Goal: Information Seeking & Learning: Learn about a topic

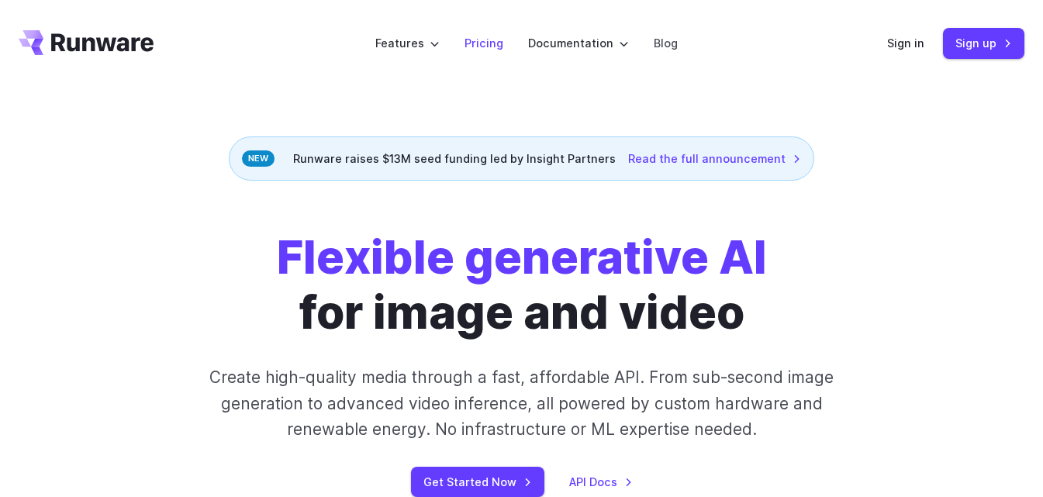
click at [485, 43] on link "Pricing" at bounding box center [483, 43] width 39 height 18
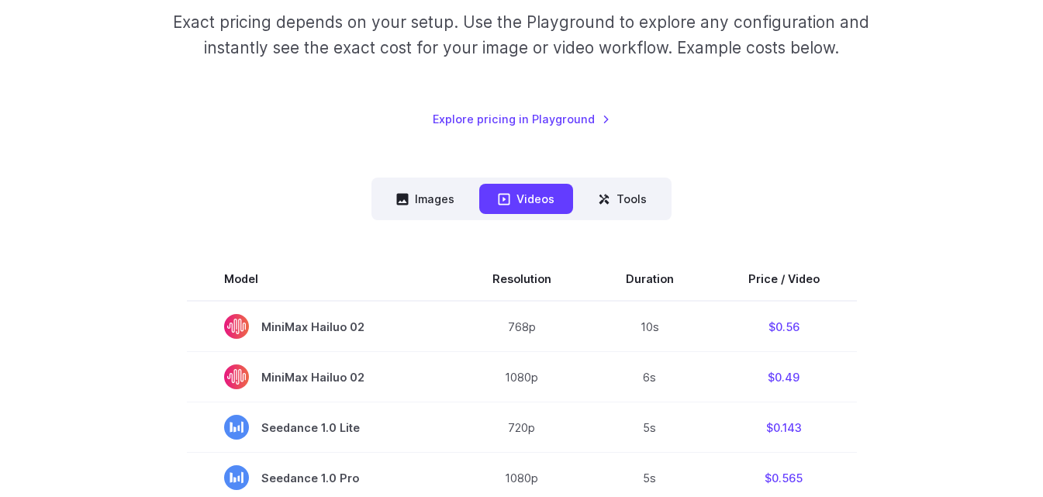
scroll to position [233, 0]
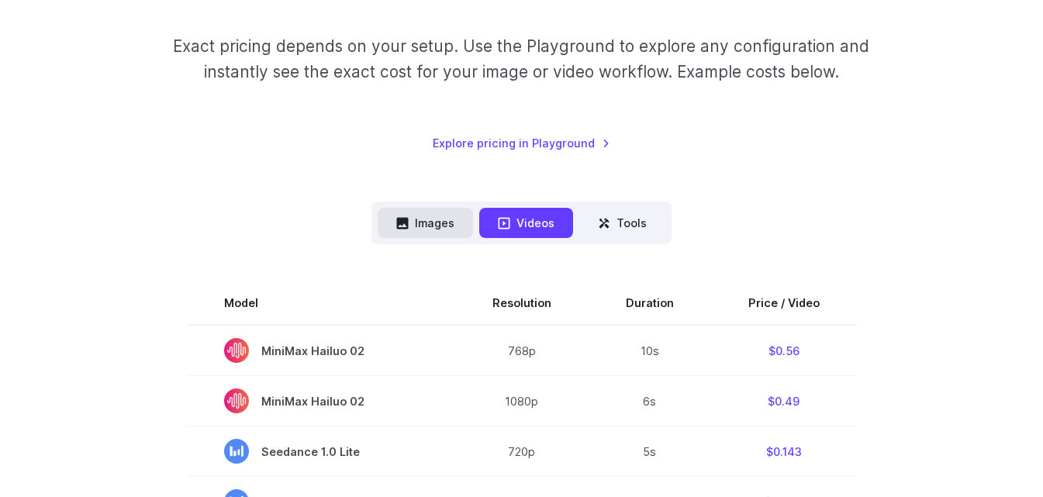
click at [450, 224] on button "Images" at bounding box center [425, 223] width 95 height 30
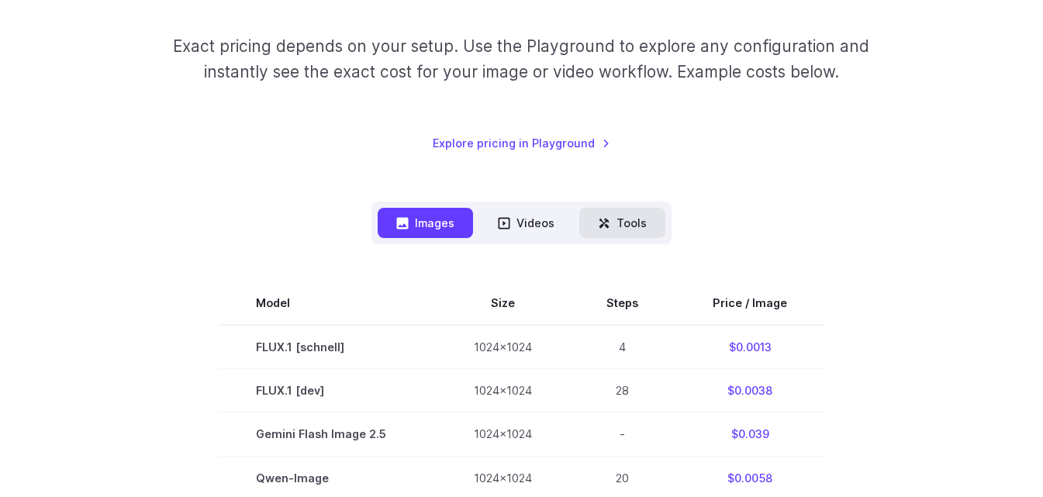
click at [627, 224] on button "Tools" at bounding box center [622, 223] width 86 height 30
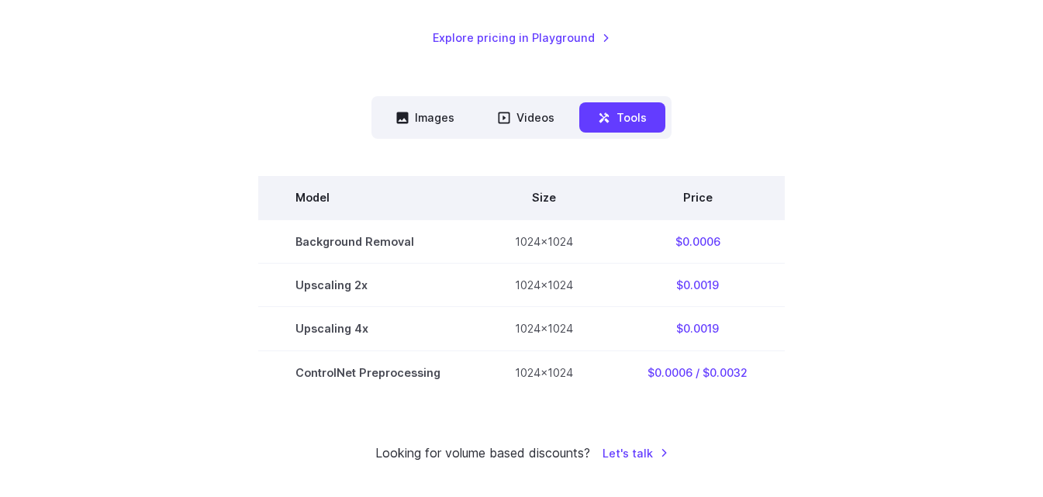
scroll to position [310, 0]
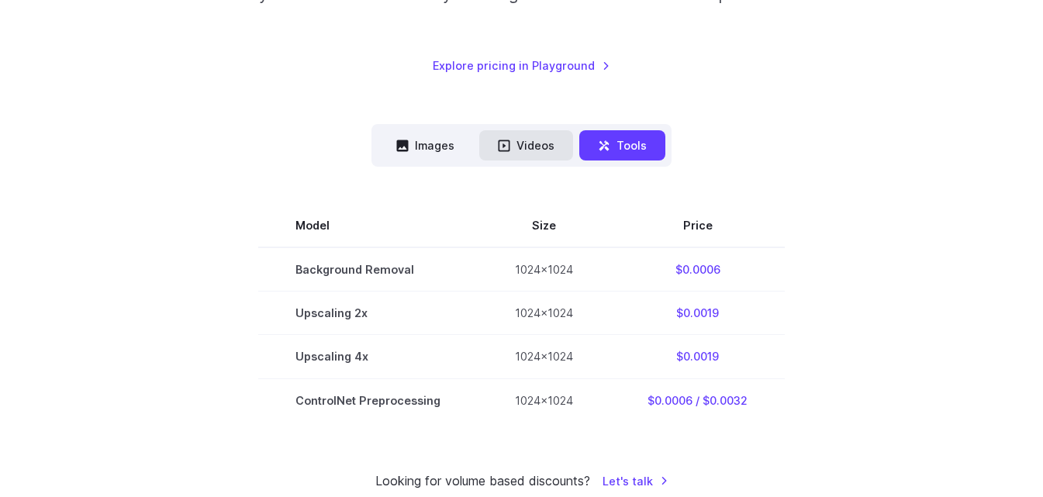
click at [535, 145] on button "Videos" at bounding box center [526, 145] width 94 height 30
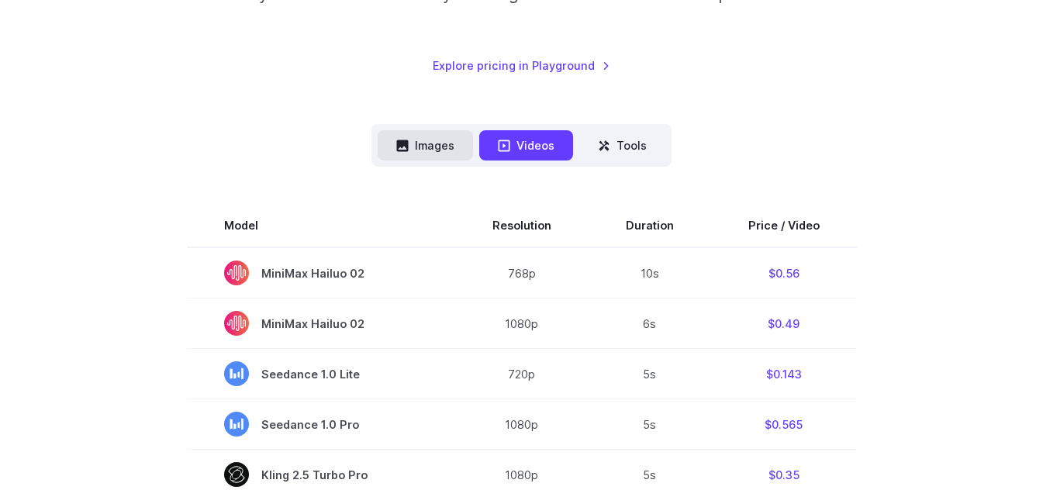
click at [455, 145] on button "Images" at bounding box center [425, 145] width 95 height 30
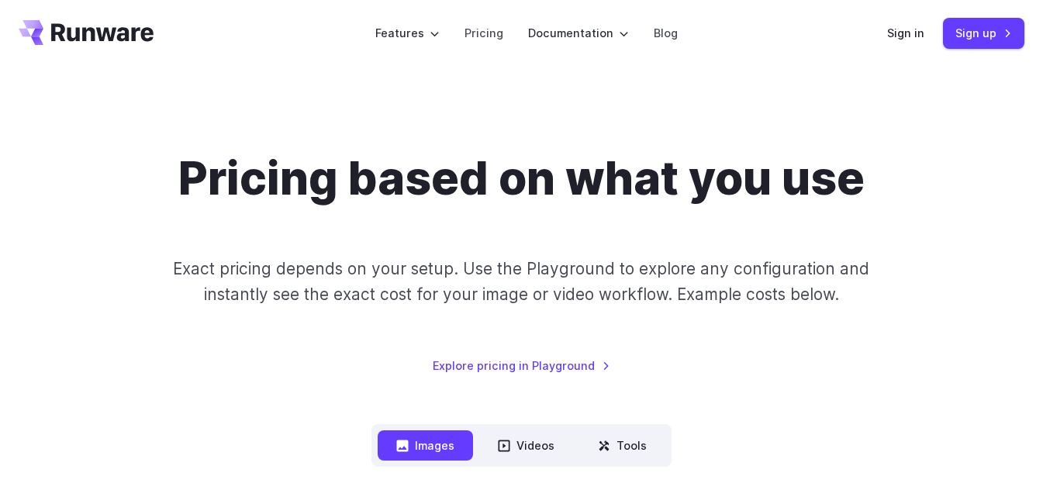
scroll to position [0, 0]
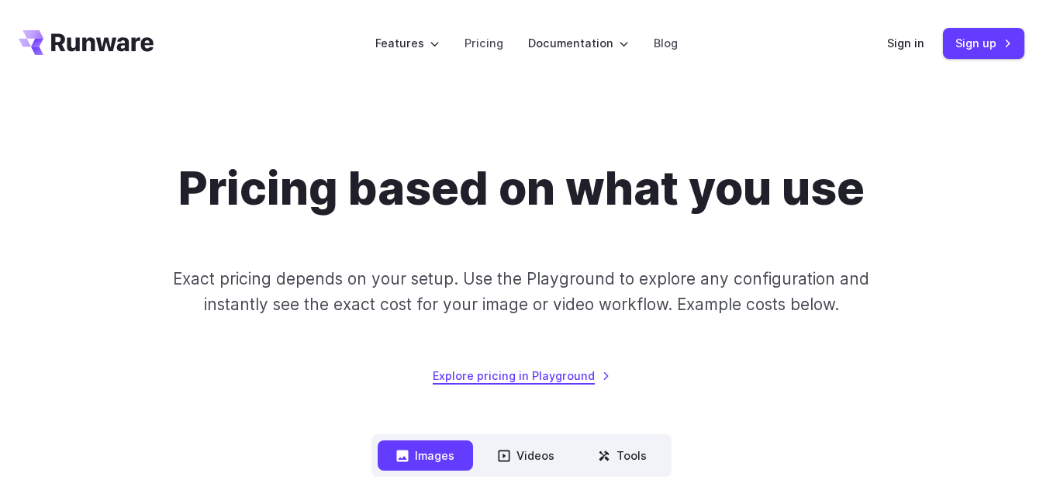
click at [582, 375] on link "Explore pricing in Playground" at bounding box center [522, 376] width 178 height 18
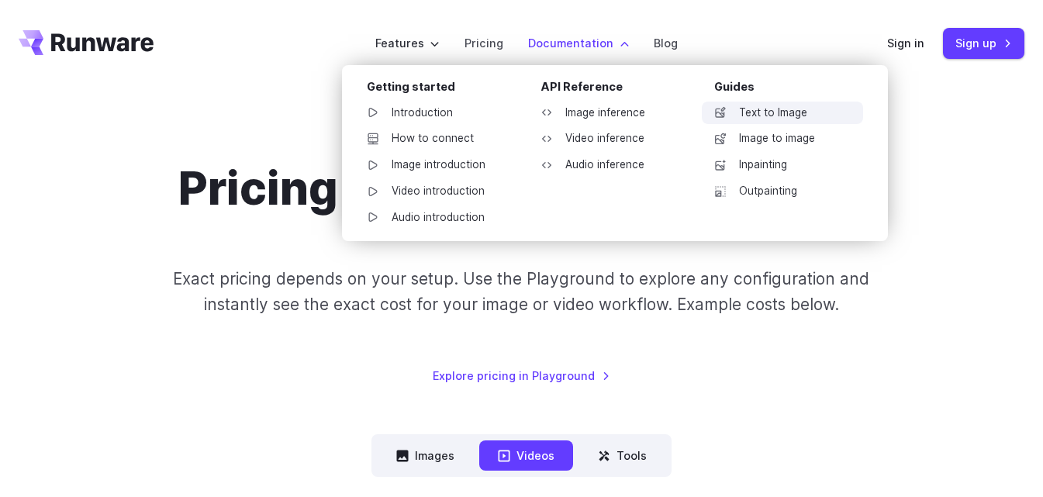
click at [774, 109] on link "Text to Image" at bounding box center [782, 113] width 161 height 23
